Goal: Information Seeking & Learning: Learn about a topic

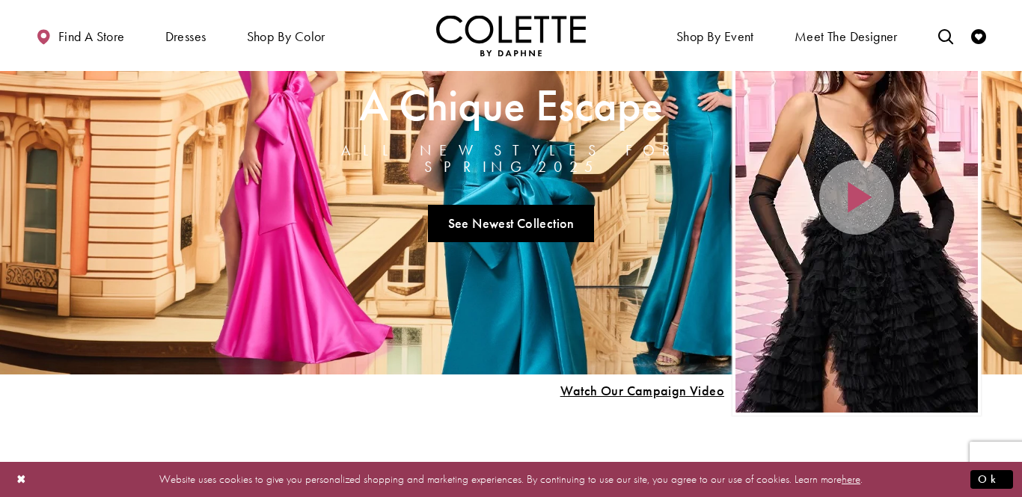
scroll to position [117, 0]
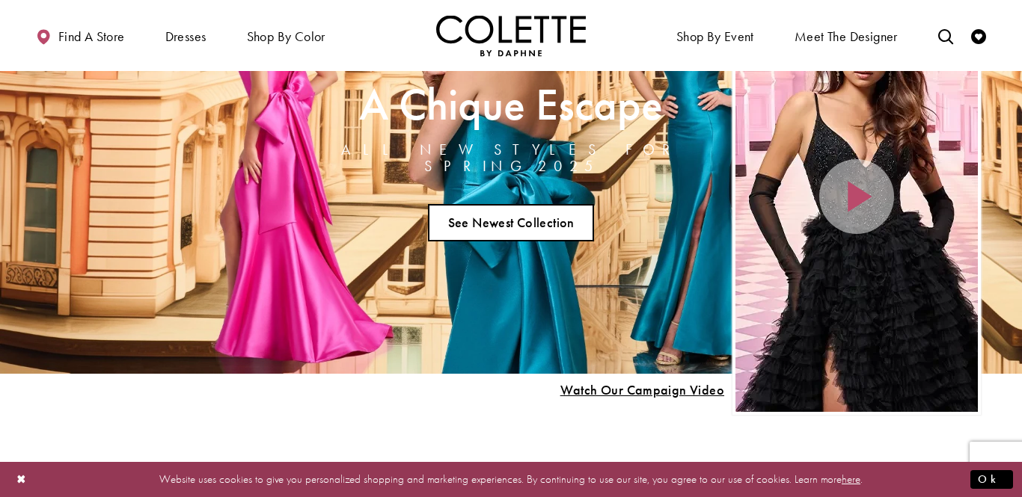
click at [529, 214] on link "See Newest Collection" at bounding box center [511, 222] width 166 height 37
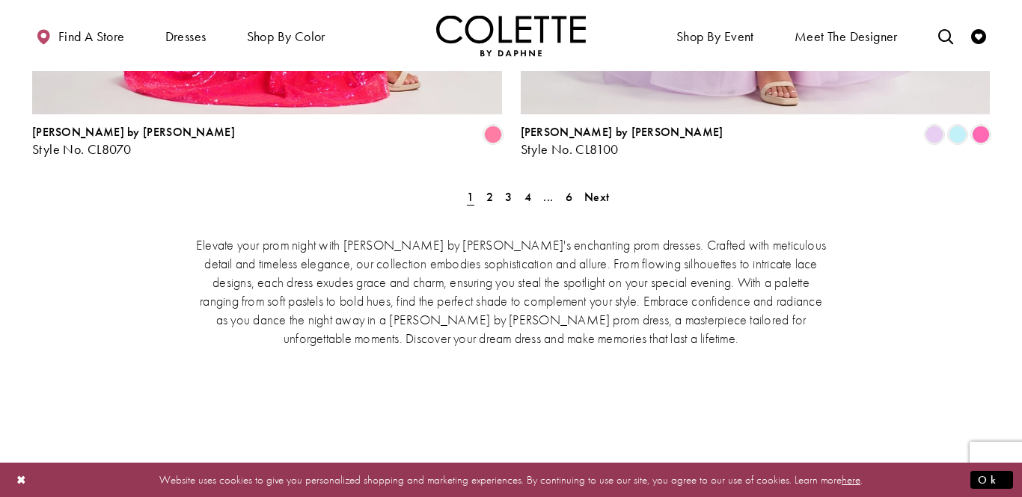
scroll to position [3223, 0]
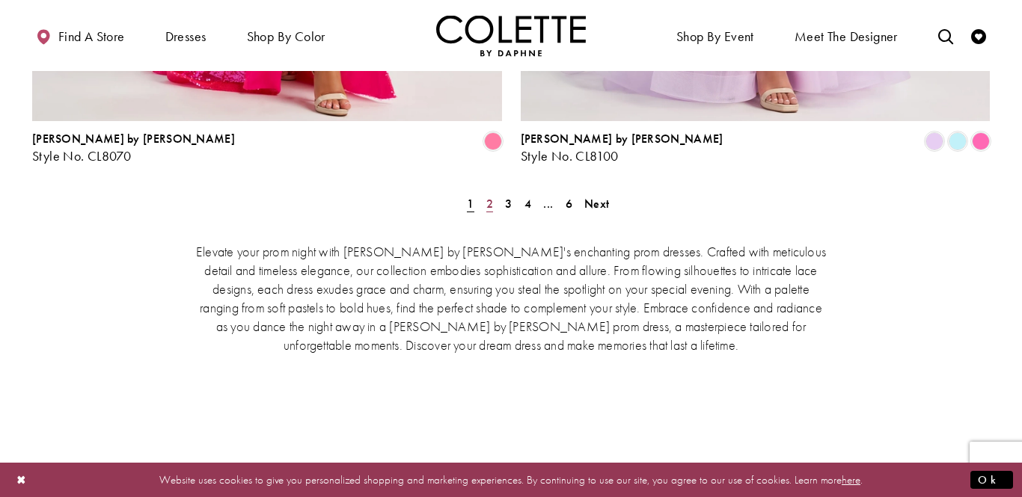
click at [492, 193] on link "2" at bounding box center [490, 204] width 16 height 22
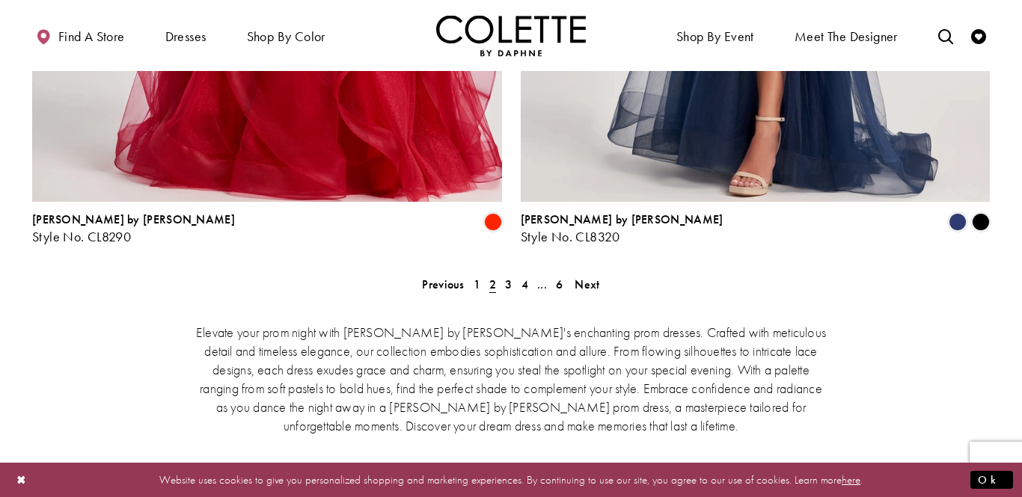
scroll to position [3145, 0]
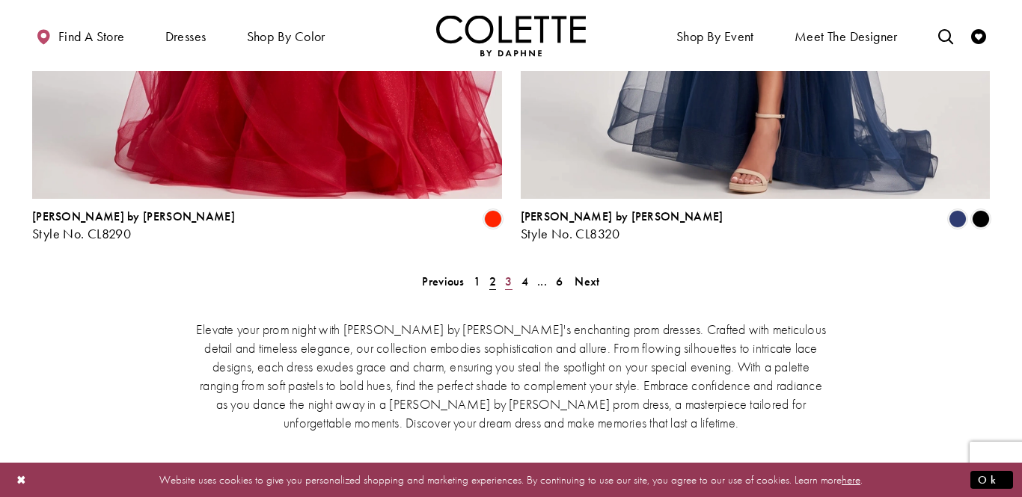
click at [505, 274] on span "3" at bounding box center [508, 282] width 7 height 16
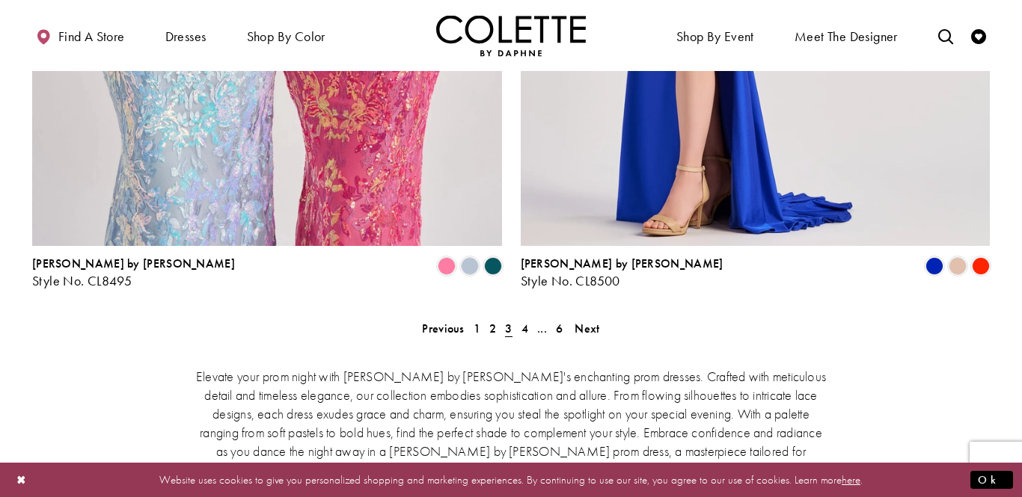
scroll to position [3099, 0]
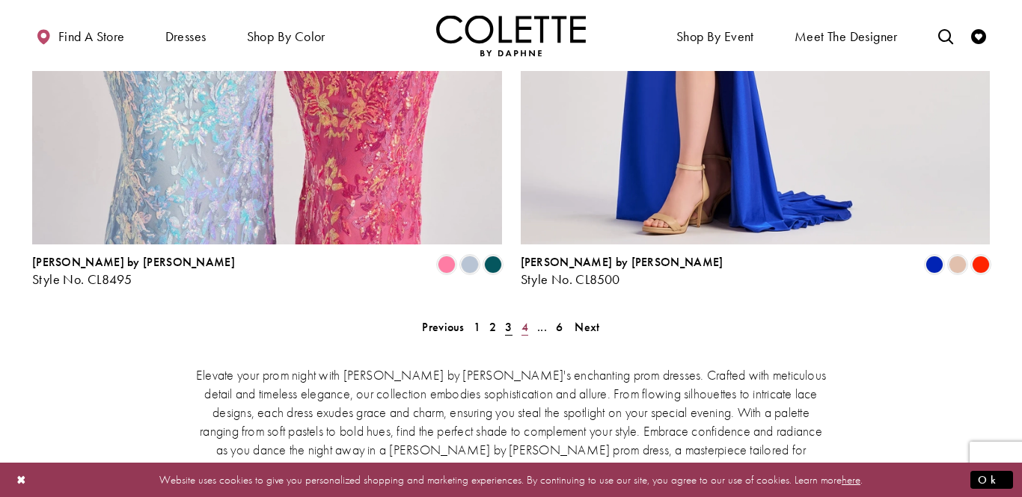
click at [524, 319] on span "4" at bounding box center [524, 327] width 7 height 16
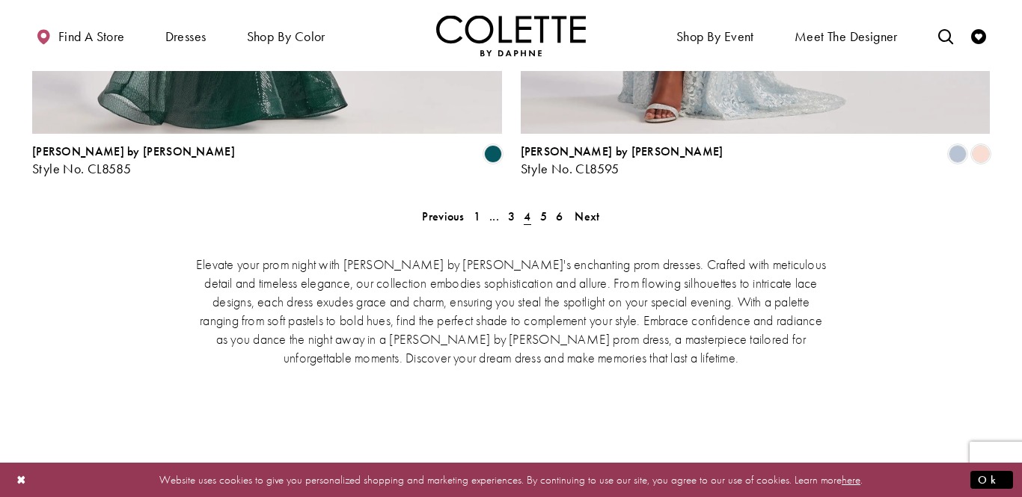
scroll to position [3234, 0]
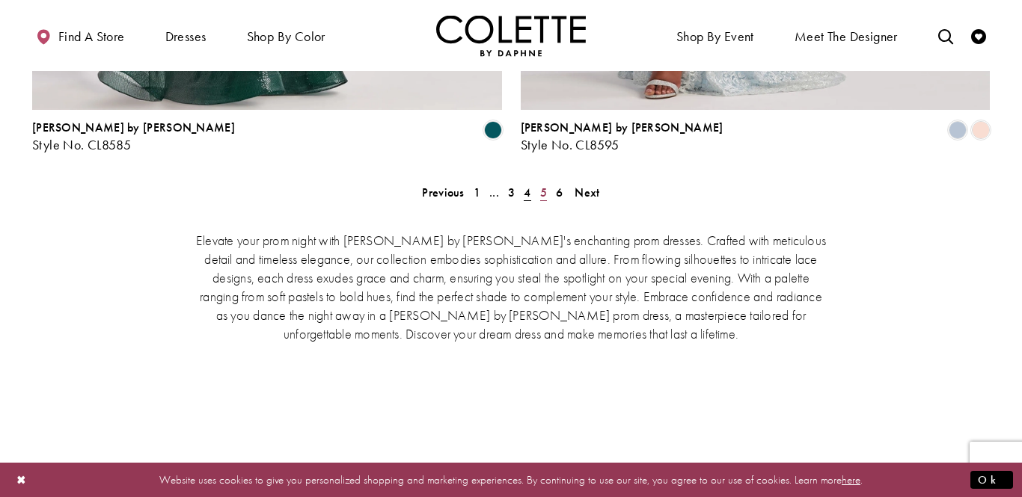
click at [538, 182] on link "5" at bounding box center [544, 193] width 16 height 22
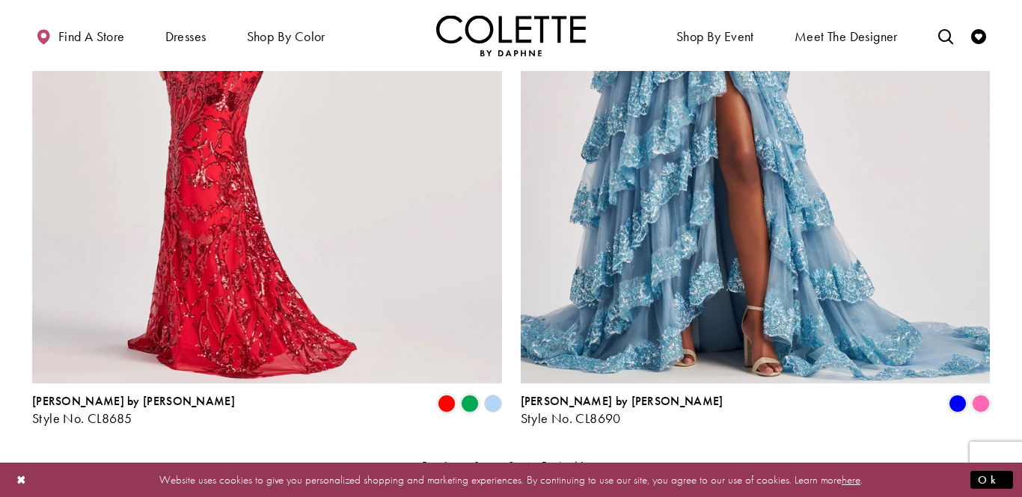
scroll to position [3133, 0]
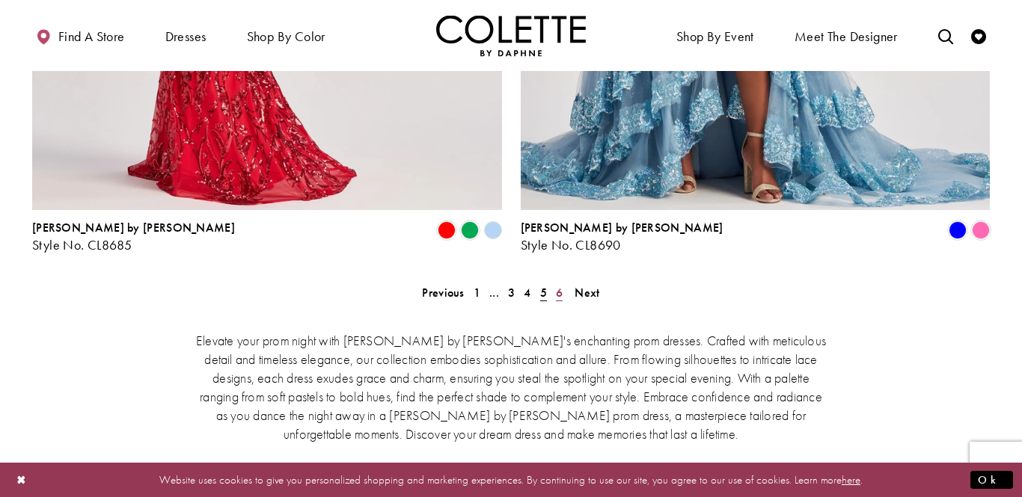
click at [560, 285] on span "6" at bounding box center [559, 293] width 7 height 16
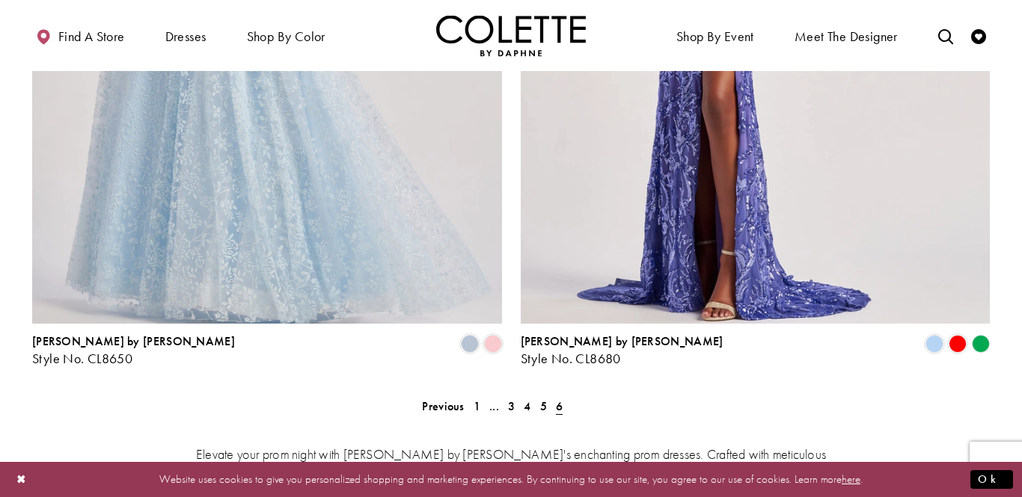
scroll to position [2470, 0]
